Goal: Check status

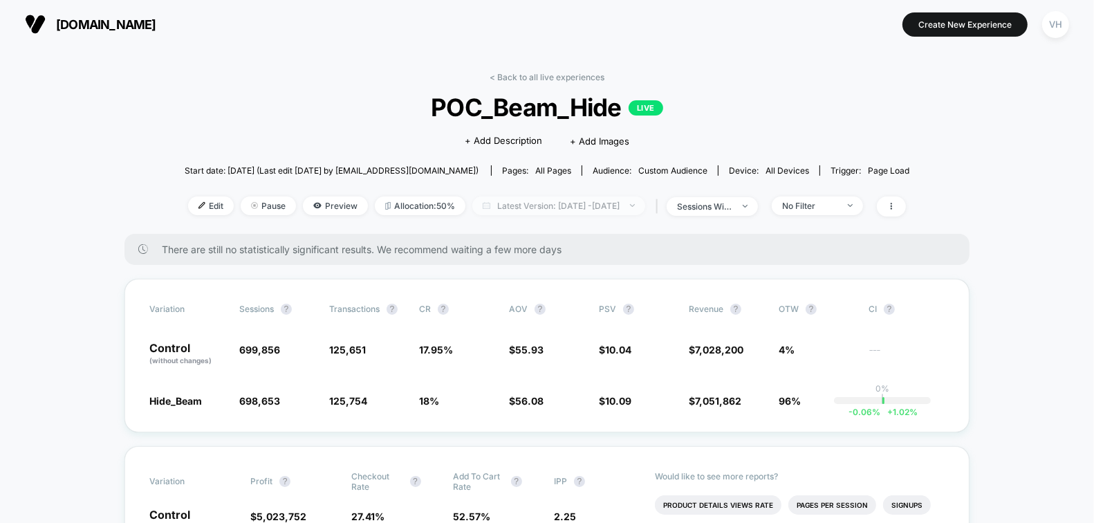
click at [598, 206] on span "Latest Version: [DATE] - [DATE]" at bounding box center [558, 205] width 173 height 19
select select "*"
select select "****"
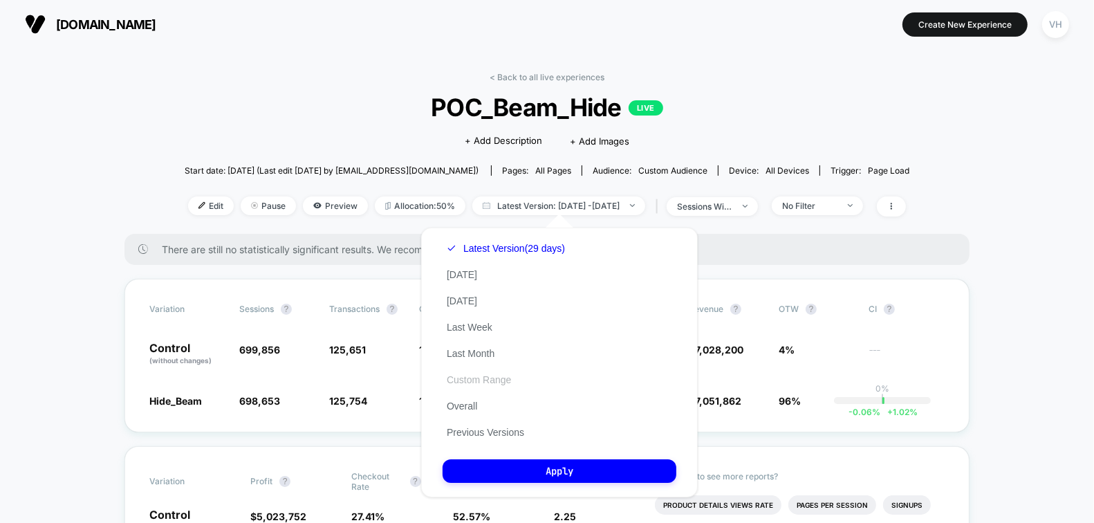
click at [489, 383] on button "Custom Range" at bounding box center [479, 380] width 73 height 12
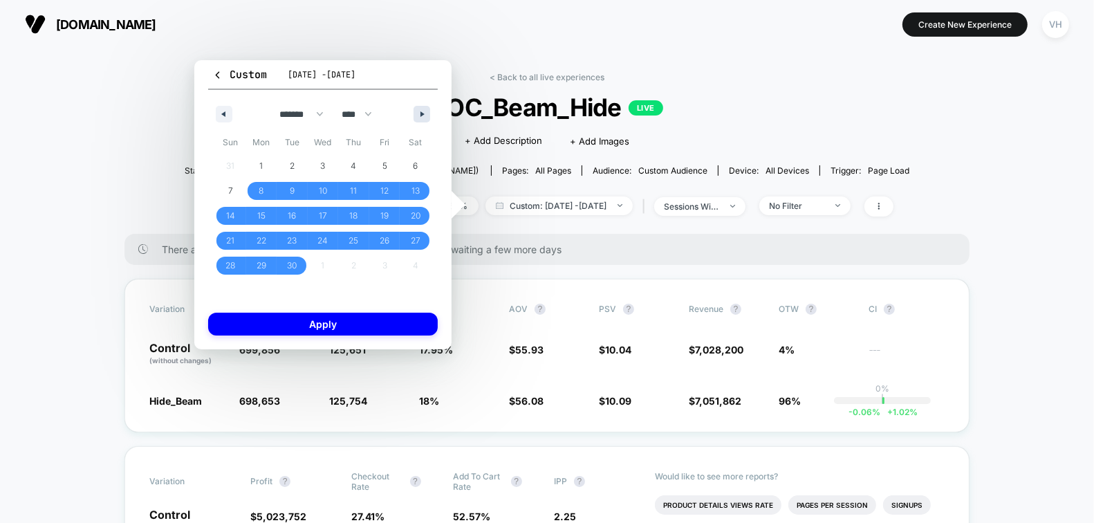
click at [417, 119] on button "button" at bounding box center [422, 114] width 17 height 17
select select "*"
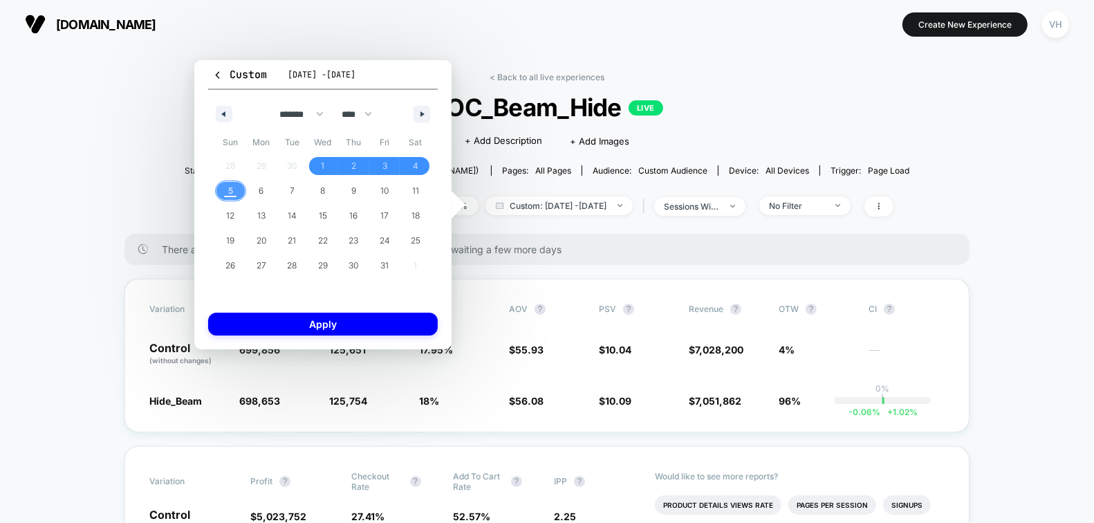
click at [235, 187] on span "5" at bounding box center [230, 191] width 31 height 18
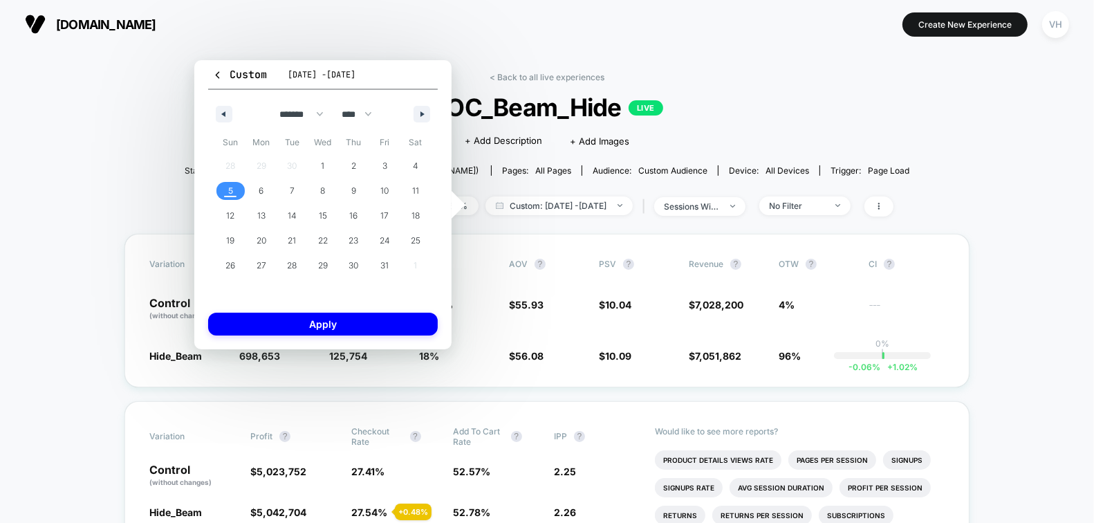
click at [235, 187] on span "5" at bounding box center [230, 191] width 31 height 18
click at [275, 320] on button "Apply" at bounding box center [323, 324] width 230 height 23
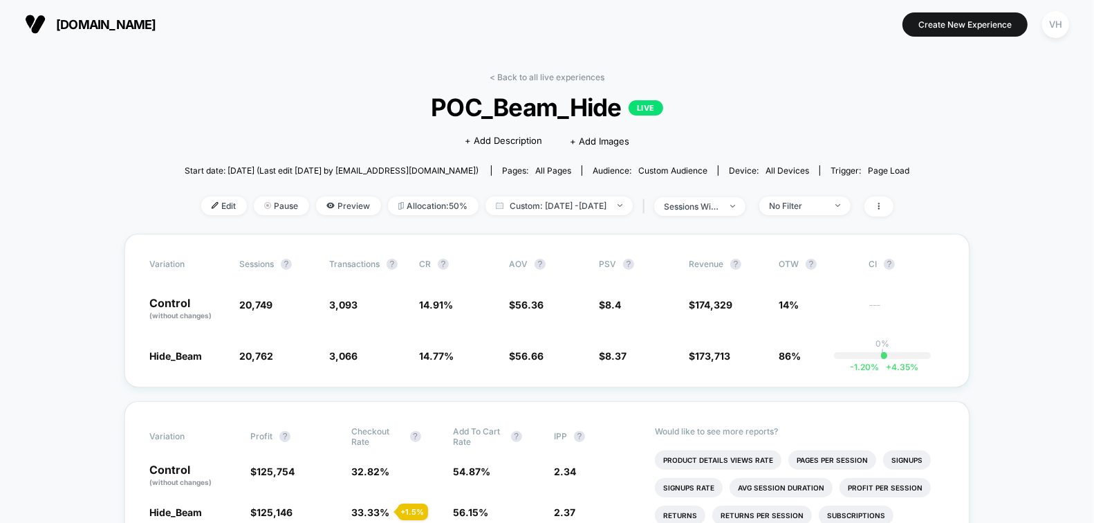
click at [596, 194] on div "< Back to all live experiences POC_Beam_Hide LIVE Click to edit experience deta…" at bounding box center [547, 153] width 725 height 162
click at [596, 205] on span "Custom: [DATE] - [DATE]" at bounding box center [559, 205] width 147 height 19
select select "*"
select select "****"
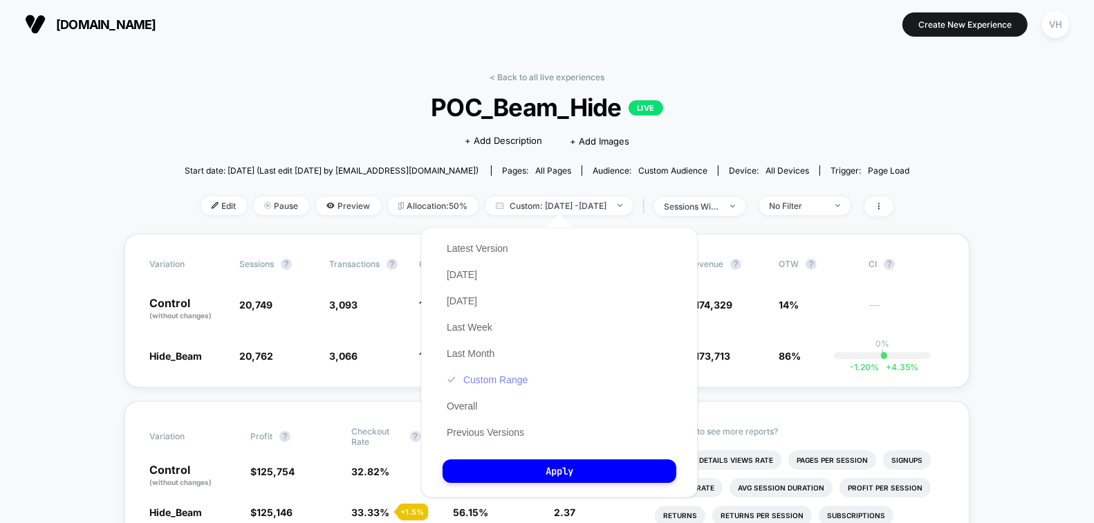
click at [520, 382] on button "Custom Range" at bounding box center [487, 380] width 89 height 12
